Goal: Obtain resource: Download file/media

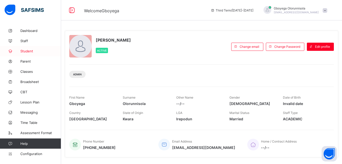
click at [29, 52] on span "Student" at bounding box center [40, 51] width 41 height 4
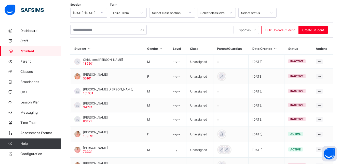
scroll to position [84, 0]
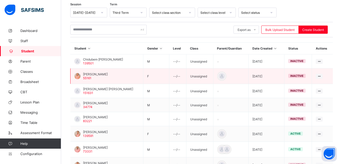
click at [100, 75] on span "[PERSON_NAME]" at bounding box center [95, 74] width 25 height 4
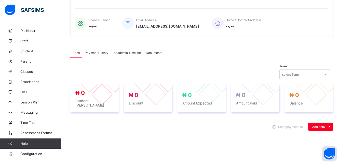
scroll to position [119, 0]
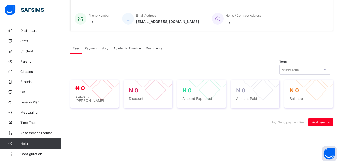
click at [123, 49] on span "Academic Timeline" at bounding box center [127, 48] width 27 height 4
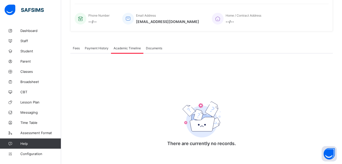
click at [154, 49] on span "Documents" at bounding box center [154, 48] width 16 height 4
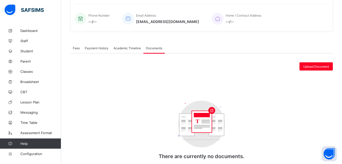
click at [128, 49] on span "Academic Timeline" at bounding box center [127, 48] width 27 height 4
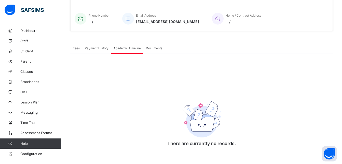
click at [97, 50] on div "Payment History" at bounding box center [96, 48] width 29 height 10
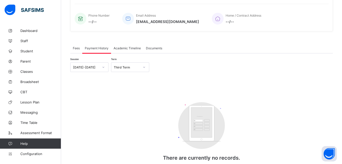
click at [79, 51] on div "Fees" at bounding box center [76, 48] width 12 height 10
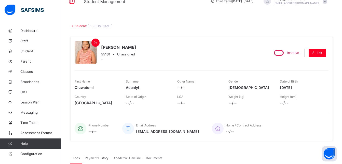
scroll to position [0, 0]
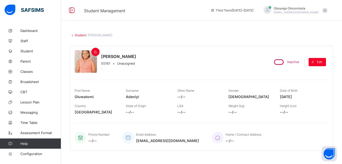
click at [80, 35] on link "Student" at bounding box center [80, 35] width 11 height 4
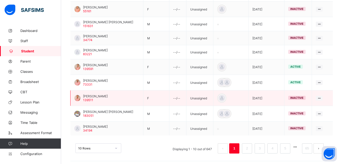
scroll to position [153, 0]
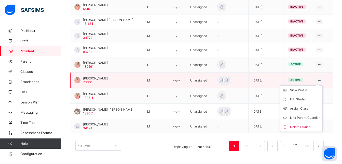
click at [322, 85] on ul "View Profile Edit Student Assign Class Link Parent/Guardian Delete Student" at bounding box center [301, 108] width 43 height 46
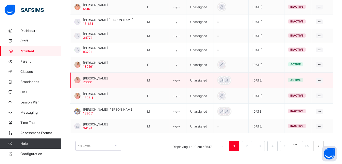
click at [99, 79] on span "[PERSON_NAME]" at bounding box center [95, 78] width 25 height 4
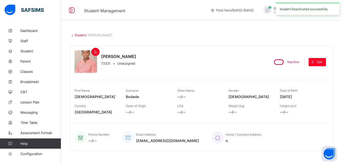
click at [84, 35] on link "Student" at bounding box center [80, 35] width 11 height 4
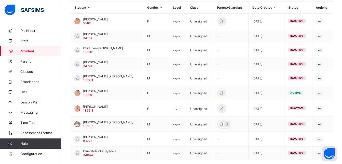
scroll to position [126, 0]
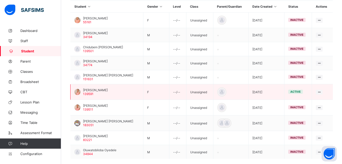
click at [92, 88] on span "[PERSON_NAME]" at bounding box center [95, 90] width 25 height 4
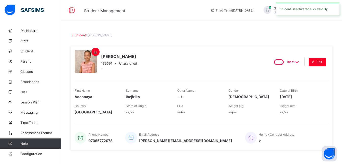
click at [80, 35] on link "Student" at bounding box center [80, 35] width 11 height 4
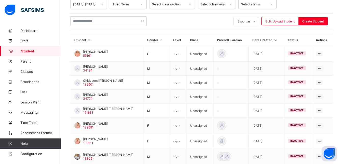
scroll to position [152, 0]
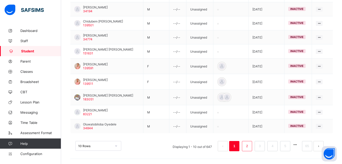
click at [249, 147] on link "2" at bounding box center [247, 145] width 5 height 7
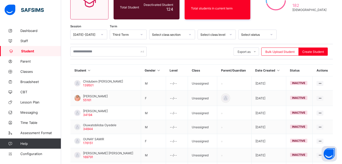
scroll to position [150, 0]
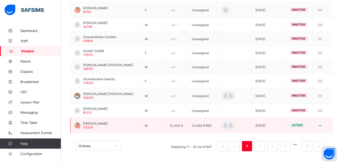
click at [97, 123] on span "[PERSON_NAME]" at bounding box center [95, 123] width 25 height 4
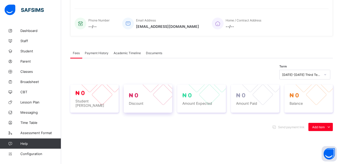
scroll to position [150, 0]
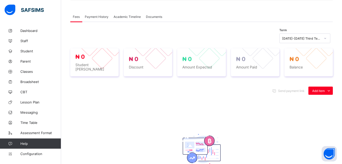
click at [123, 15] on span "Academic Timeline" at bounding box center [127, 17] width 27 height 4
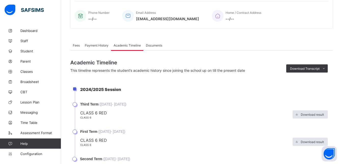
scroll to position [122, 0]
click at [326, 67] on icon at bounding box center [324, 67] width 4 height 3
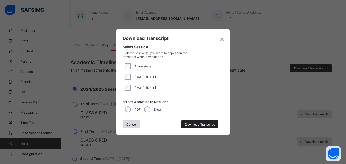
click at [198, 122] on span "Download Transcript" at bounding box center [200, 124] width 30 height 4
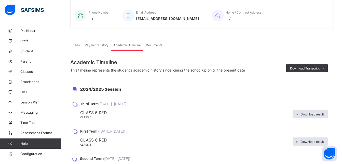
scroll to position [0, 0]
